Goal: Task Accomplishment & Management: Use online tool/utility

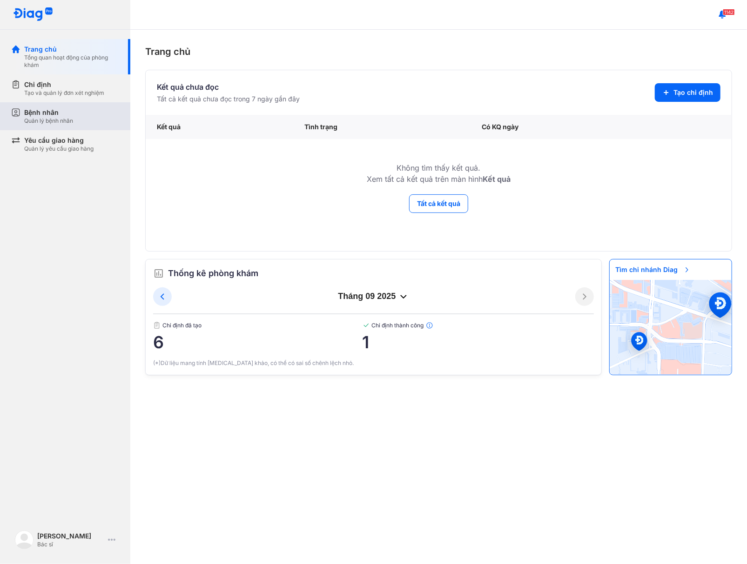
click at [78, 114] on div "Bệnh nhân Quản lý bệnh nhân" at bounding box center [71, 116] width 95 height 17
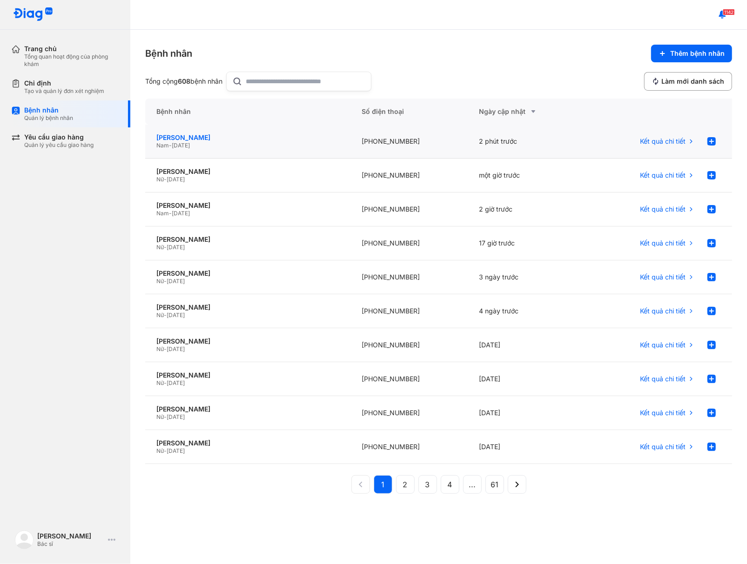
click at [316, 141] on div "[PERSON_NAME]" at bounding box center [247, 138] width 183 height 8
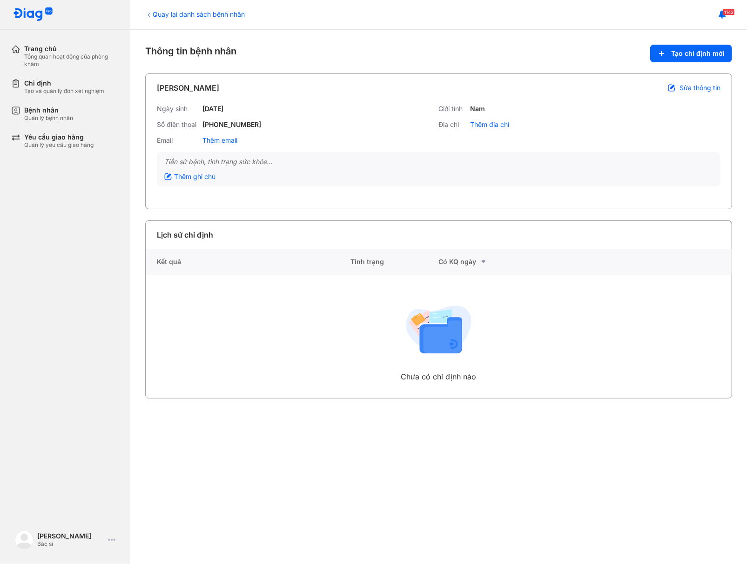
click at [152, 14] on icon at bounding box center [148, 14] width 7 height 7
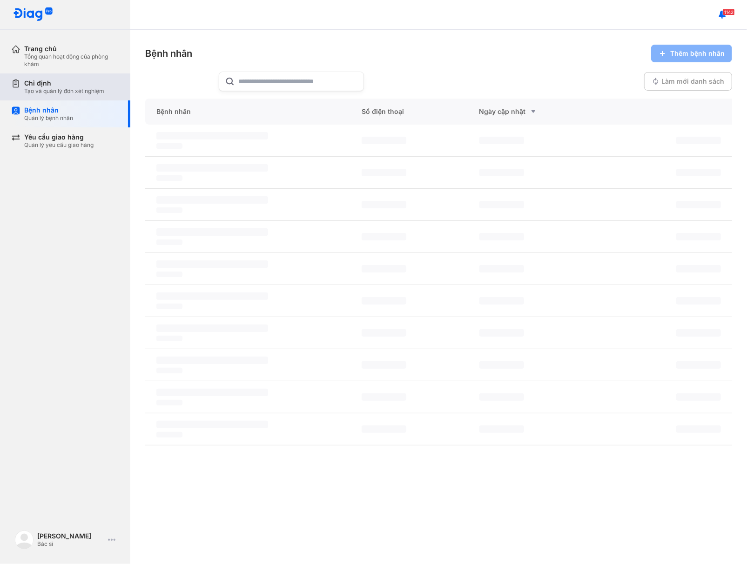
click at [64, 84] on div "Chỉ định" at bounding box center [64, 83] width 80 height 8
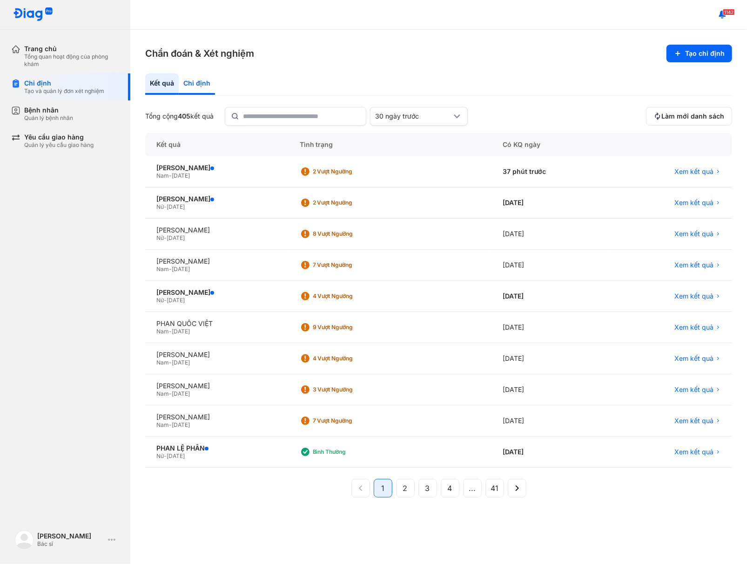
click at [207, 85] on div "Chỉ định" at bounding box center [197, 83] width 36 height 21
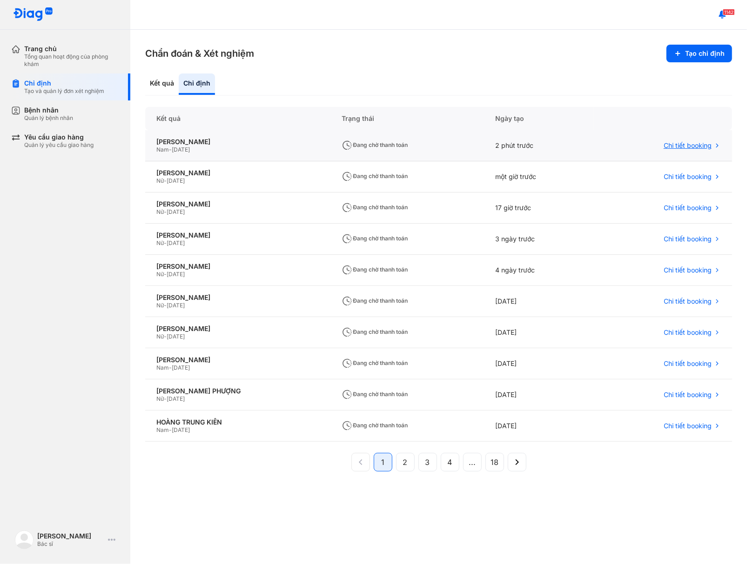
click at [675, 150] on div "Chi tiết booking" at bounding box center [663, 145] width 138 height 31
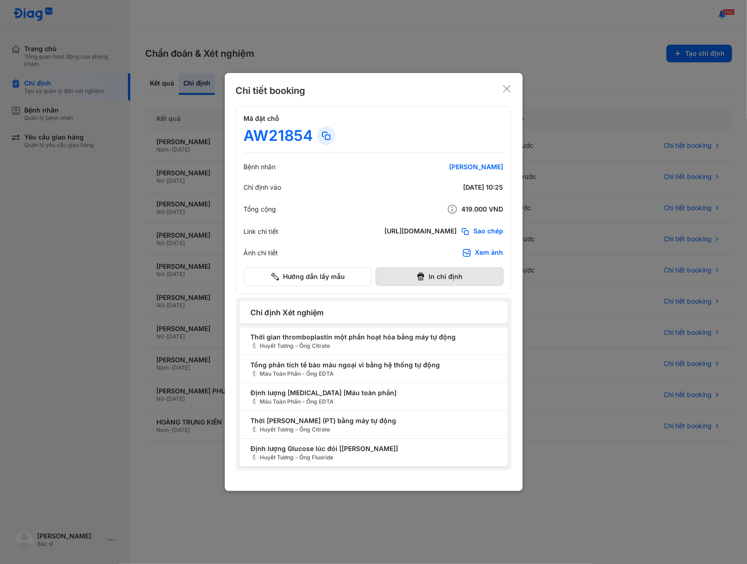
click at [457, 272] on button "In chỉ định" at bounding box center [439, 276] width 128 height 19
